Goal: Find specific page/section: Find specific page/section

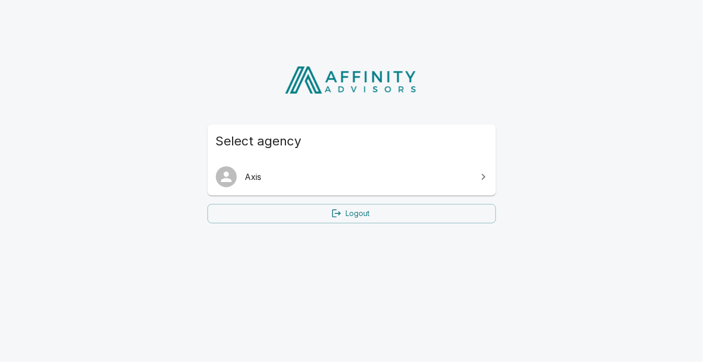
click at [418, 178] on span "Axis" at bounding box center [358, 176] width 226 height 13
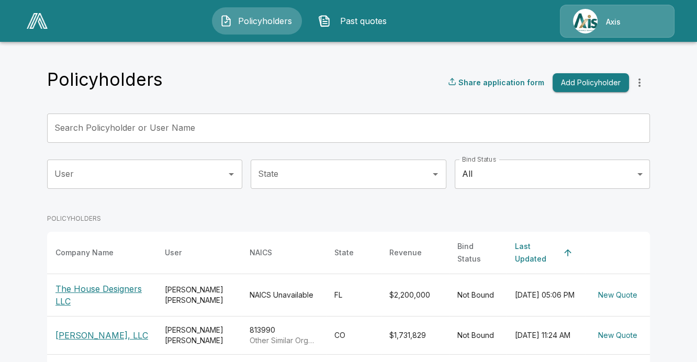
click at [603, 25] on div "Axis" at bounding box center [617, 21] width 115 height 33
click at [329, 71] on div "Policyholders Share application form Add Policyholder" at bounding box center [348, 83] width 602 height 28
click at [42, 20] on img at bounding box center [37, 21] width 21 height 16
